Goal: Check status: Check status

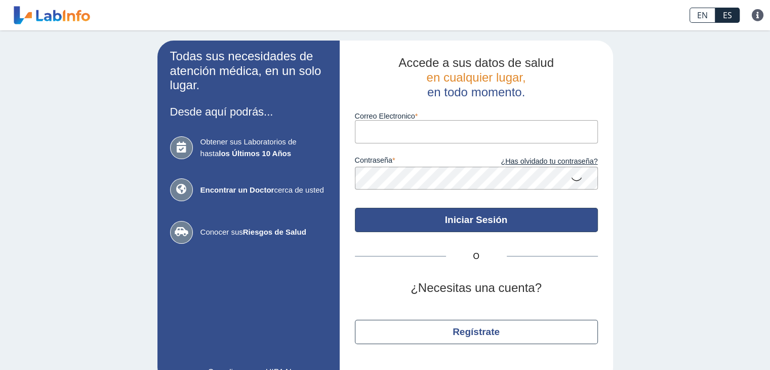
type input "[EMAIL_ADDRESS][DOMAIN_NAME]"
click at [453, 227] on button "Iniciar Sesión" at bounding box center [476, 220] width 243 height 24
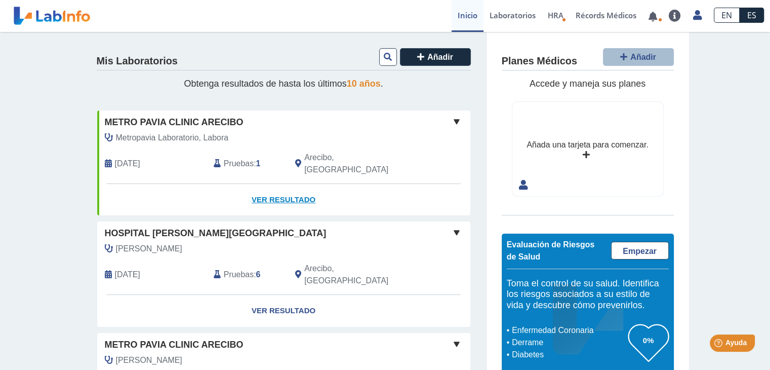
click at [258, 188] on link "Ver Resultado" at bounding box center [283, 200] width 373 height 32
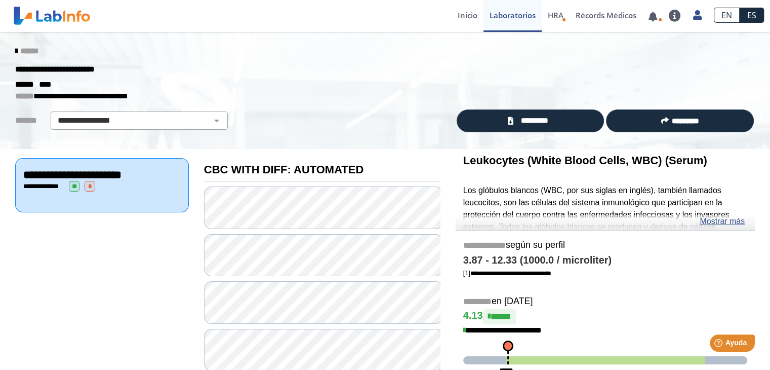
scroll to position [152, 0]
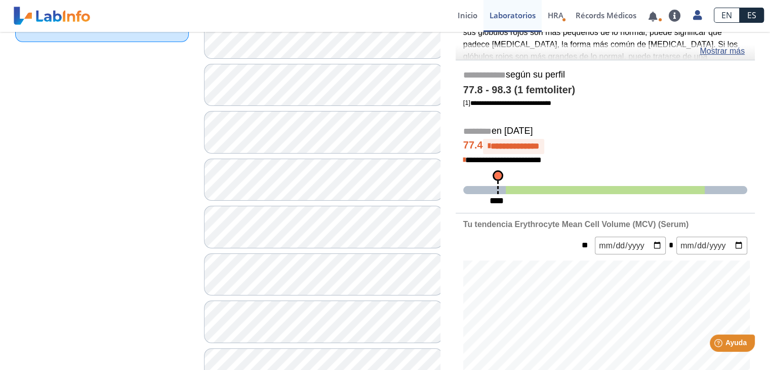
scroll to position [203, 0]
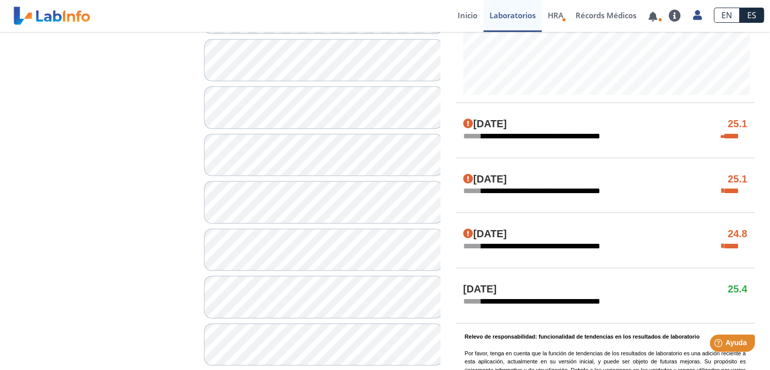
scroll to position [478, 0]
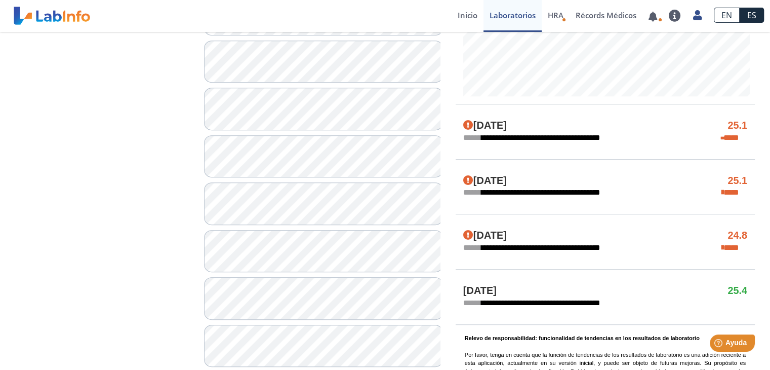
click at [672, 135] on div "**********" at bounding box center [605, 138] width 299 height 12
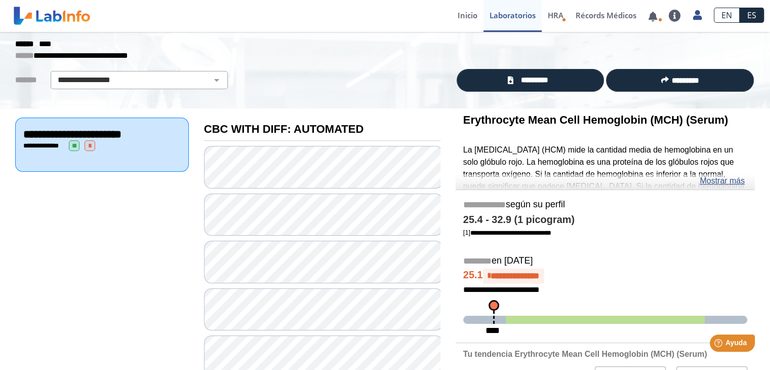
scroll to position [0, 0]
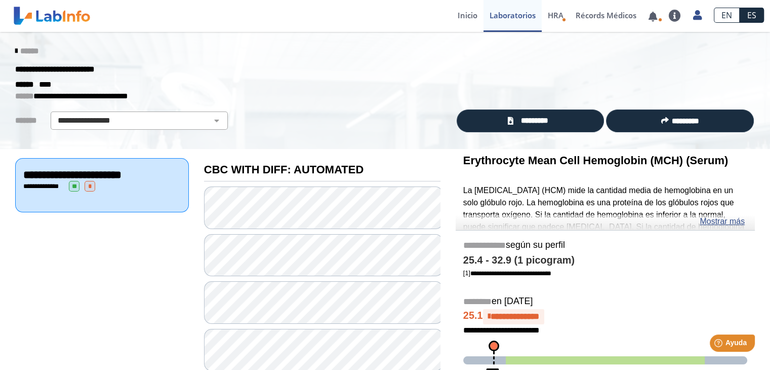
click at [15, 47] on icon at bounding box center [16, 51] width 2 height 8
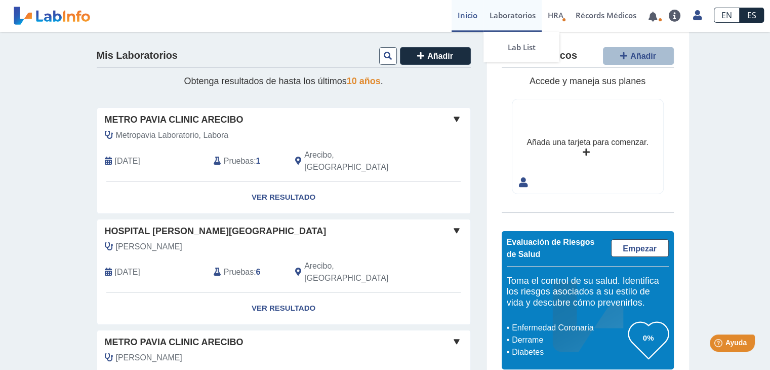
click at [491, 18] on link "Laboratorios" at bounding box center [513, 16] width 58 height 32
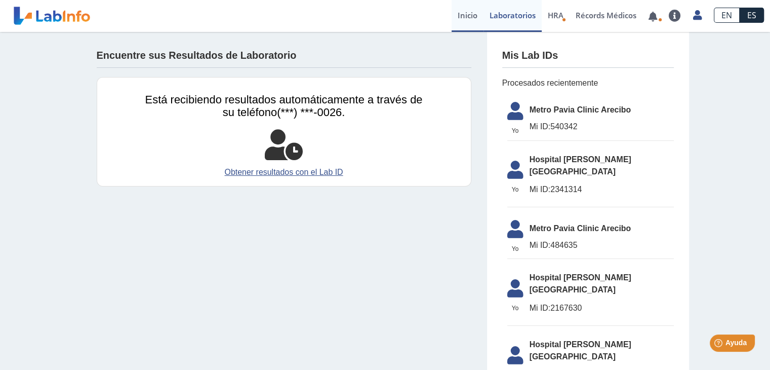
click at [478, 19] on link "Inicio" at bounding box center [468, 16] width 32 height 32
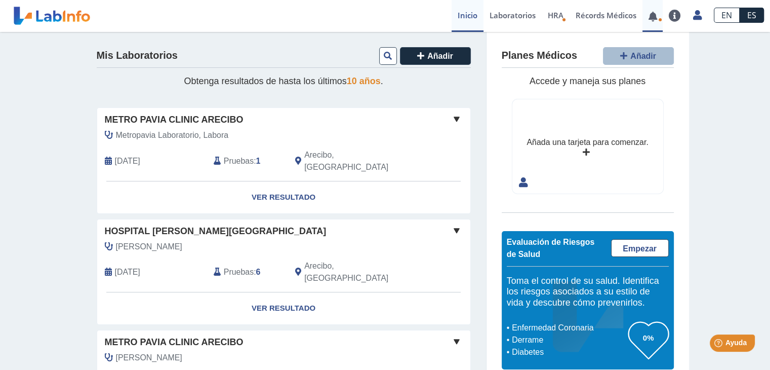
click at [659, 21] on icon at bounding box center [660, 20] width 4 height 4
click at [656, 14] on link at bounding box center [653, 17] width 21 height 8
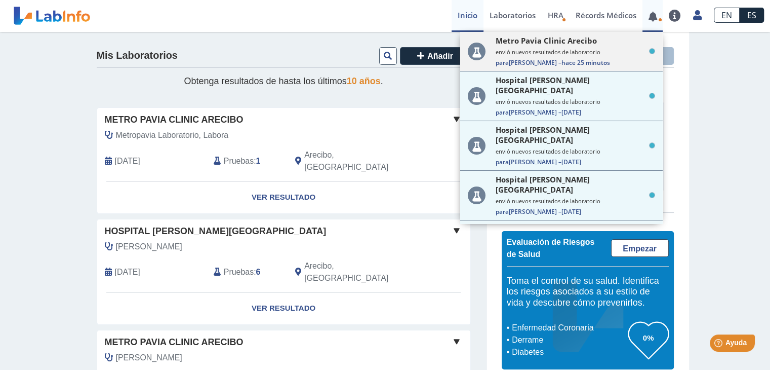
click at [589, 58] on span "hace 25 minutos" at bounding box center [586, 62] width 49 height 9
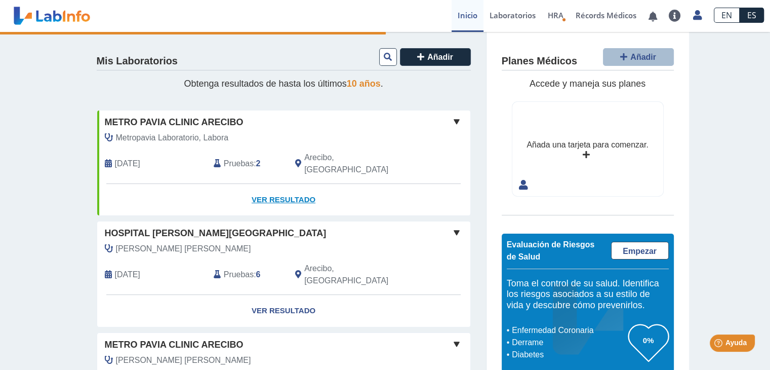
click at [286, 185] on link "Ver Resultado" at bounding box center [283, 200] width 373 height 32
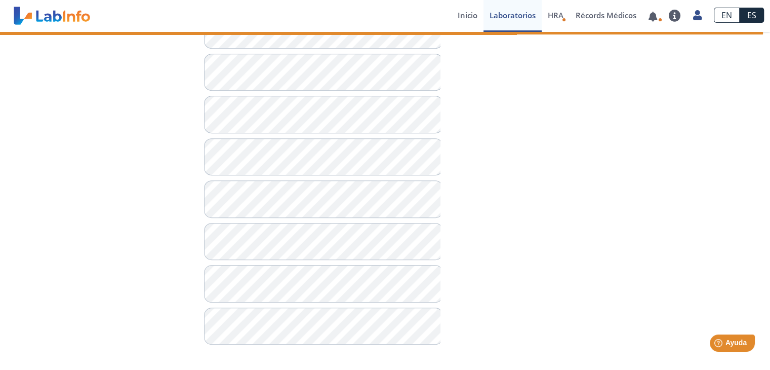
scroll to position [693, 0]
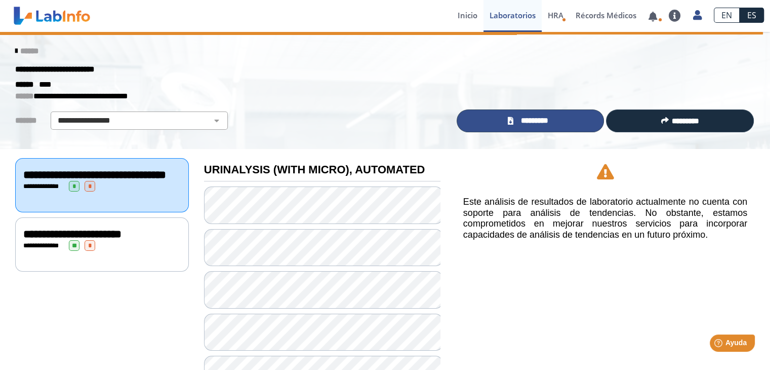
click at [535, 127] on link "*********" at bounding box center [531, 120] width 148 height 23
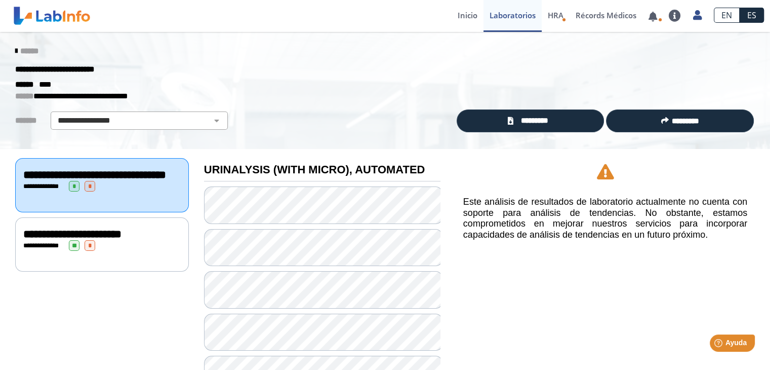
click at [470, 17] on link "Inicio" at bounding box center [468, 16] width 32 height 32
